Goal: Transaction & Acquisition: Obtain resource

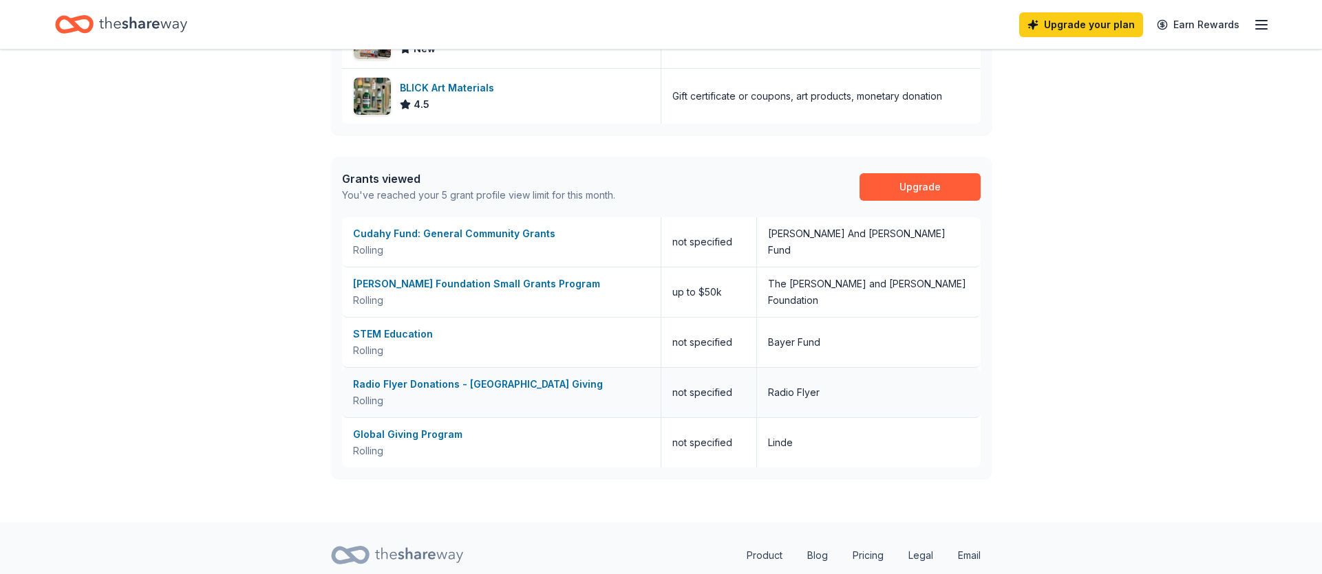
scroll to position [624, 0]
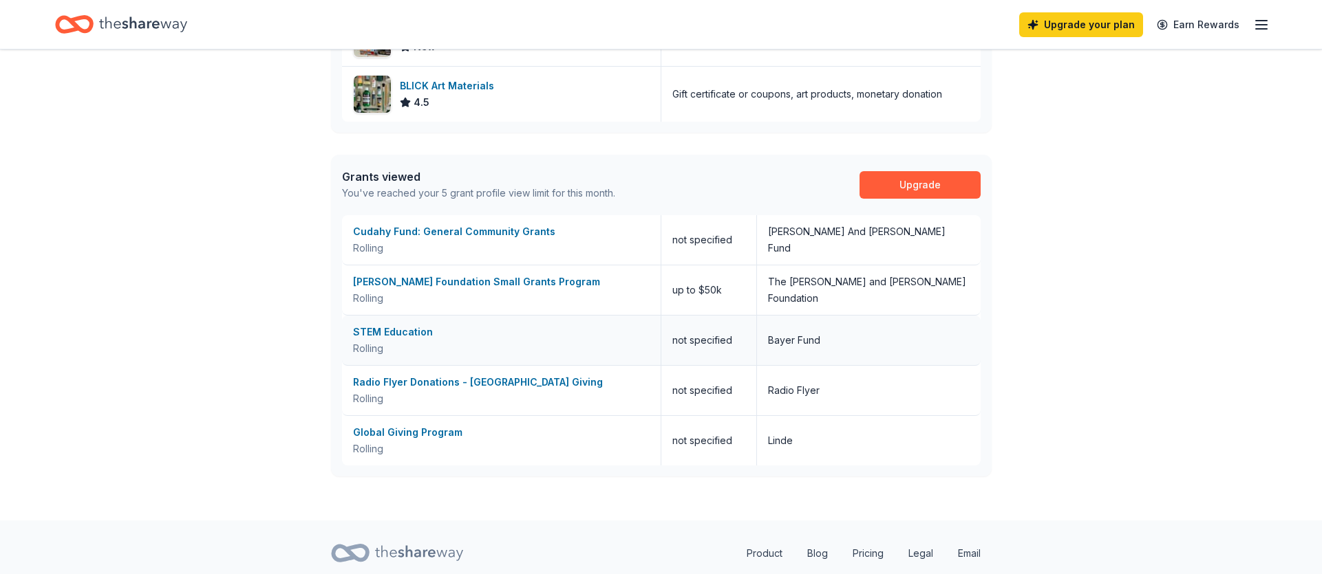
click at [414, 331] on div "STEM Education" at bounding box center [501, 332] width 296 height 17
click at [454, 432] on div "Global Giving Program" at bounding box center [501, 432] width 296 height 17
click at [500, 227] on div "Cudahy Fund: General Community Grants" at bounding box center [501, 232] width 296 height 17
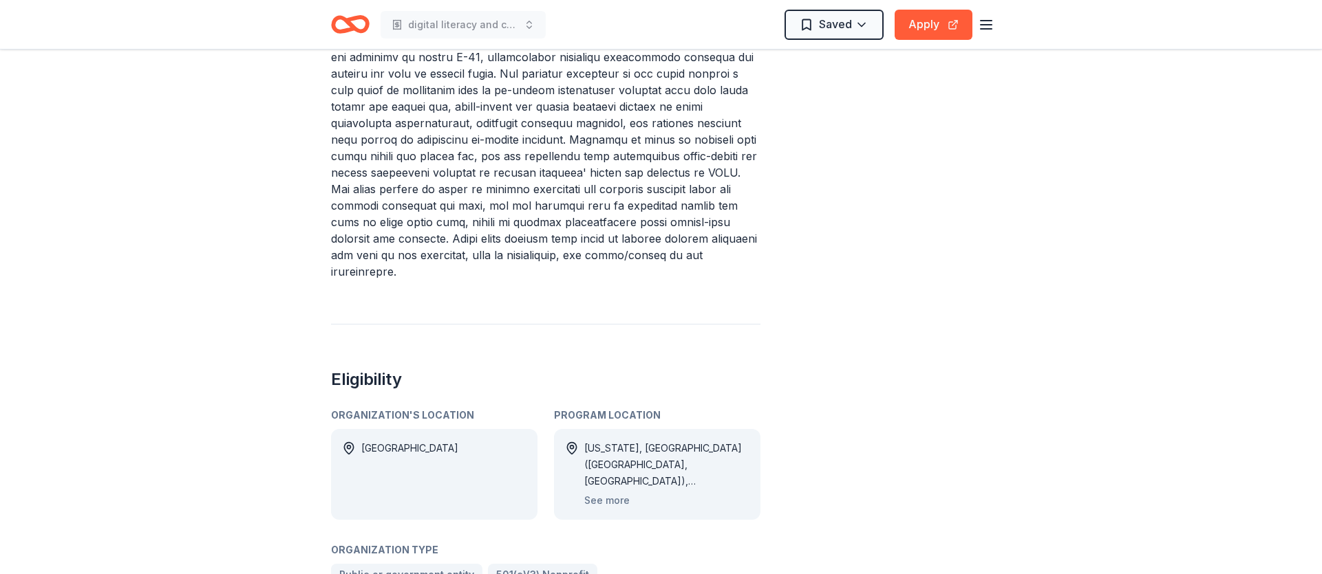
scroll to position [334, 0]
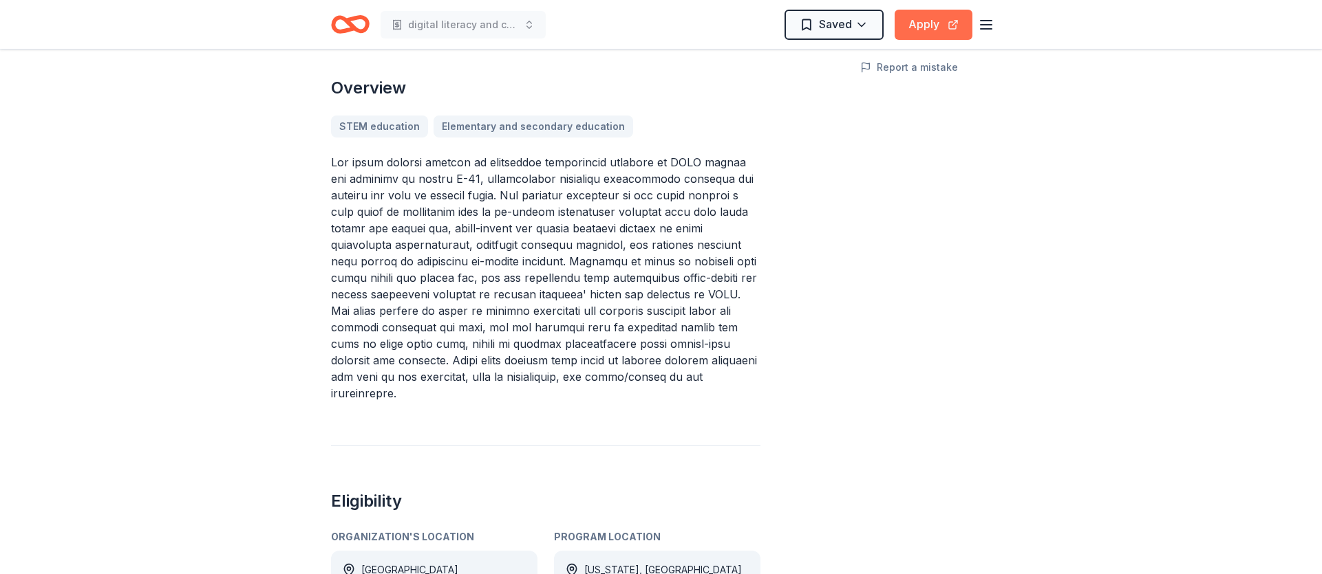
click at [929, 25] on button "Apply" at bounding box center [933, 25] width 78 height 30
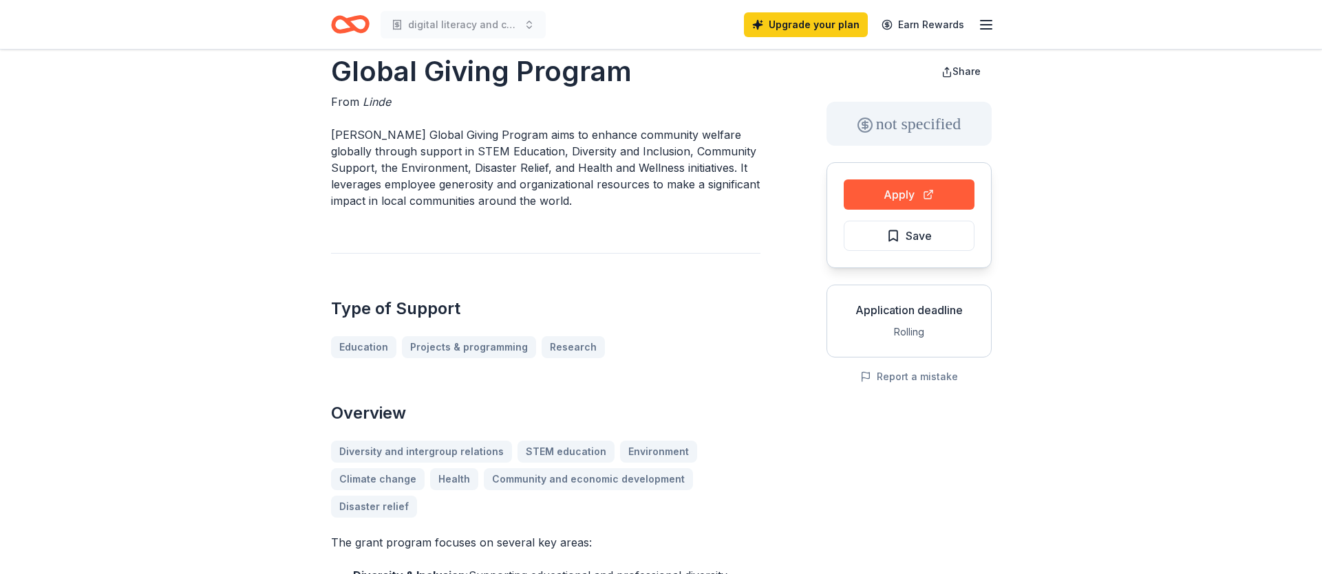
scroll to position [85, 0]
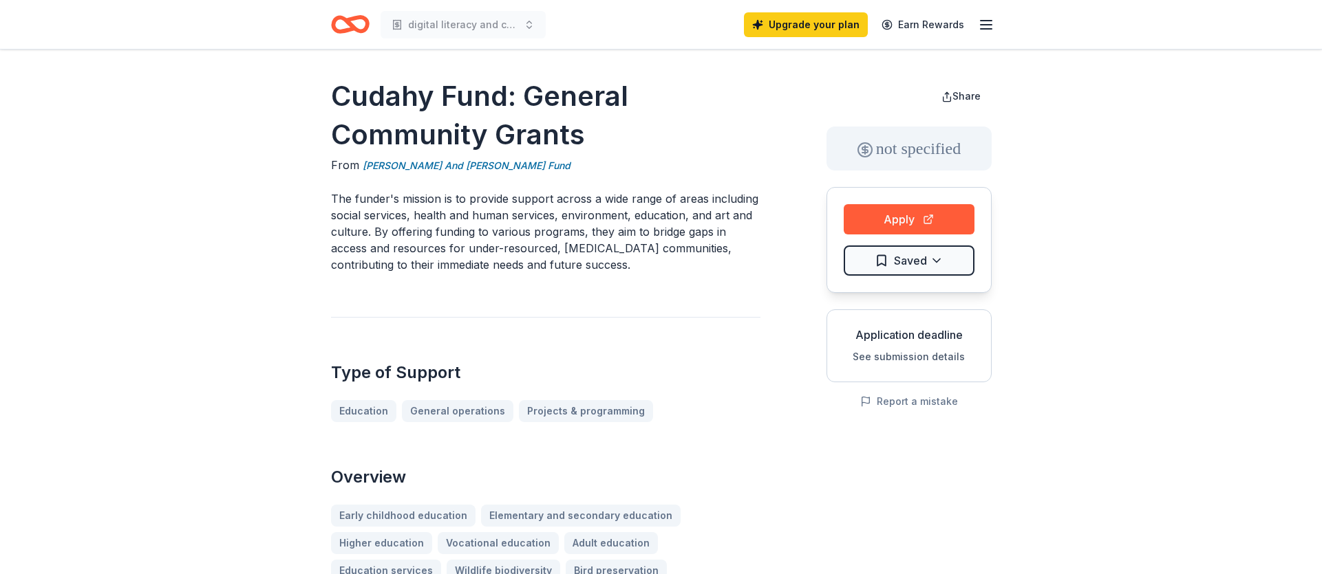
scroll to position [-3, 0]
click at [985, 26] on button "button" at bounding box center [986, 25] width 17 height 17
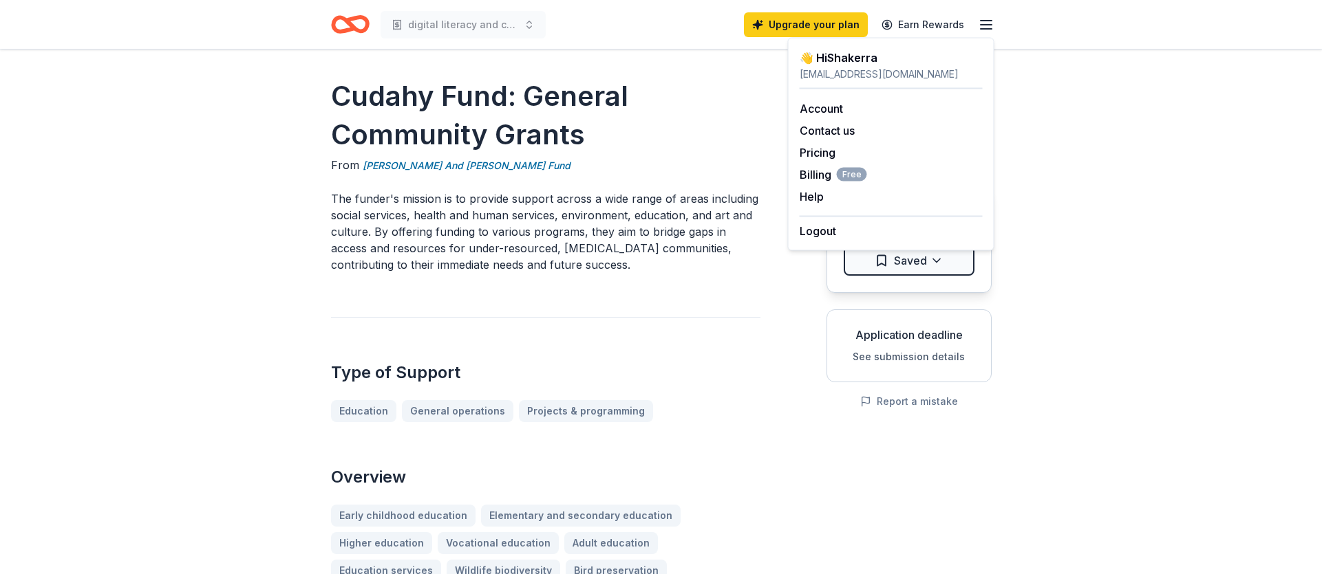
scroll to position [0, 0]
click at [827, 128] on button "Contact us" at bounding box center [826, 128] width 55 height 17
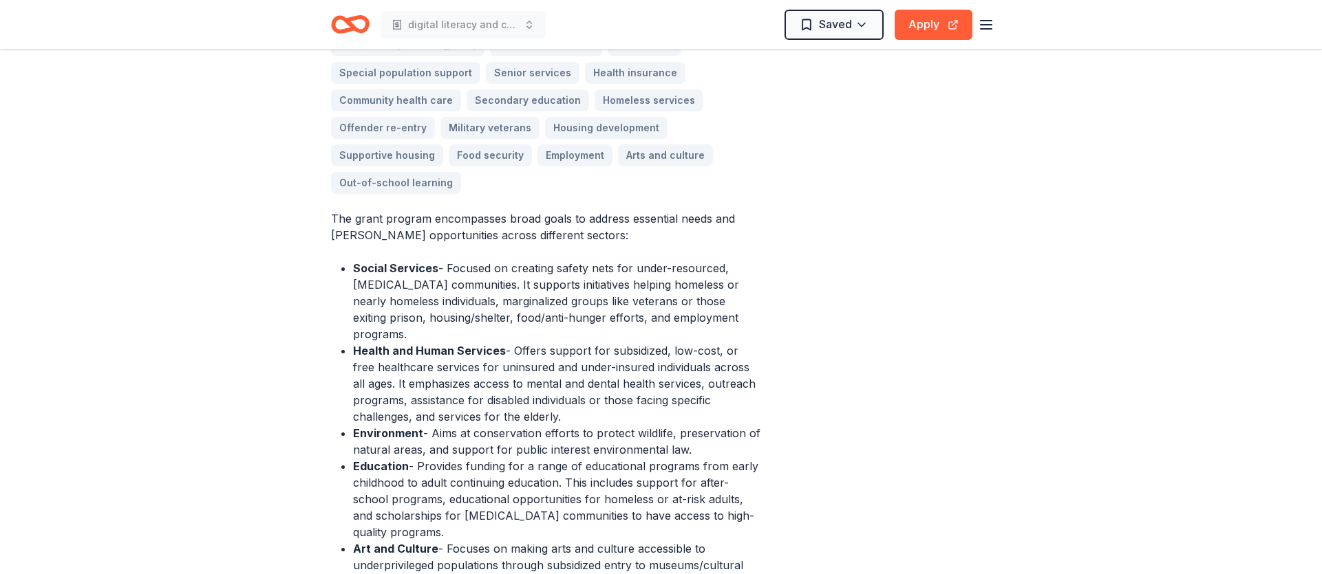
scroll to position [433, 0]
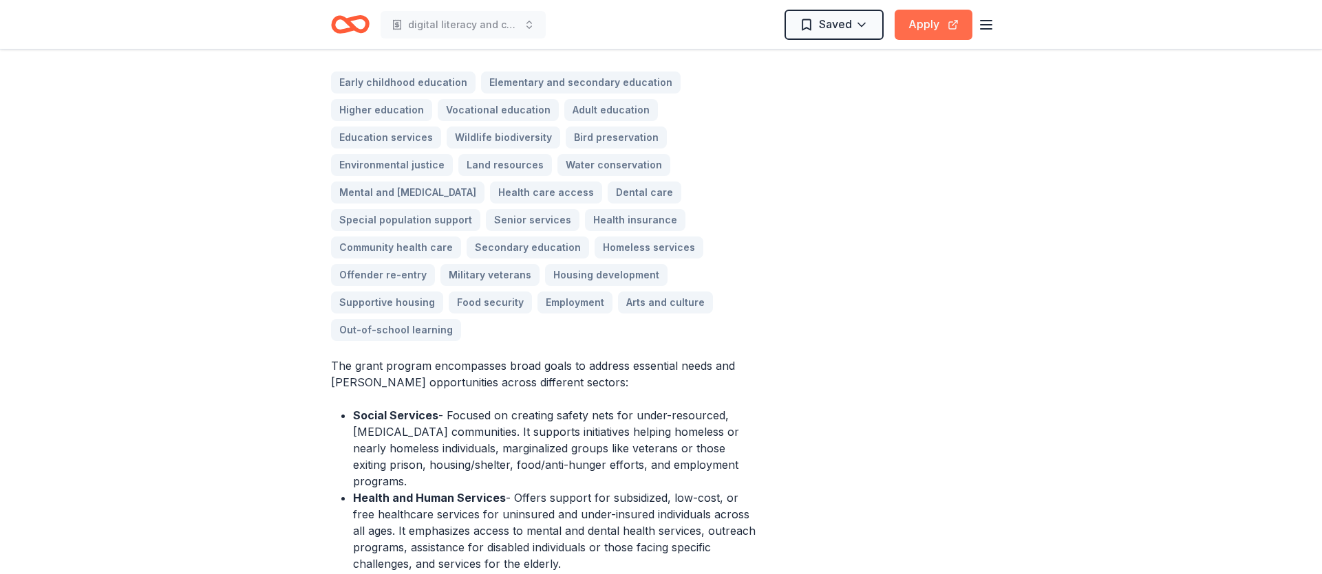
click at [926, 21] on button "Apply" at bounding box center [933, 25] width 78 height 30
